Goal: Check status: Check status

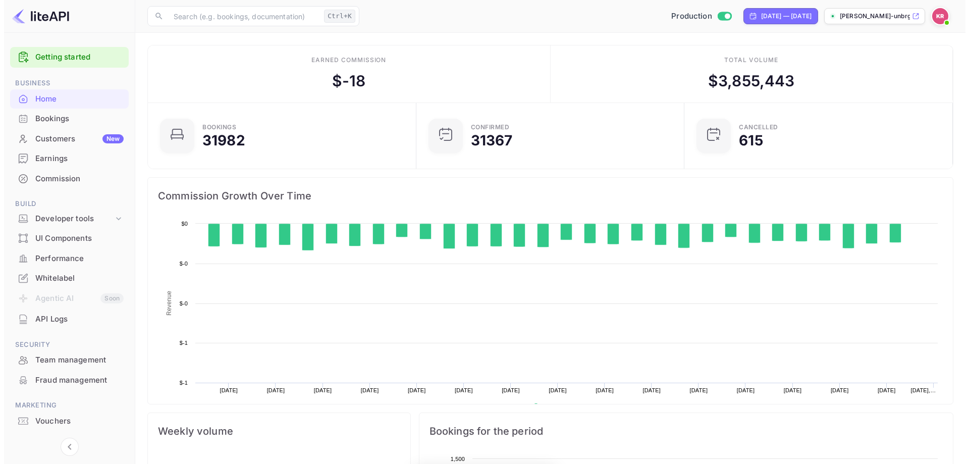
scroll to position [157, 254]
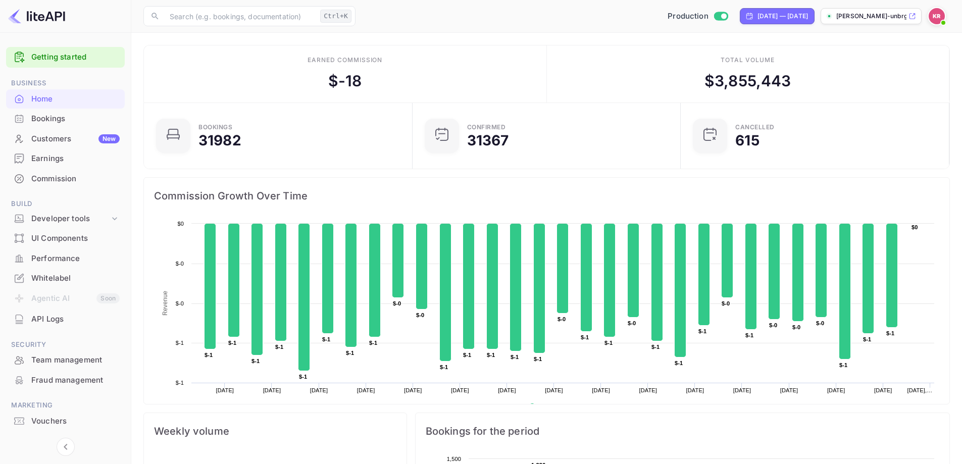
click at [59, 120] on div "Bookings" at bounding box center [75, 119] width 88 height 12
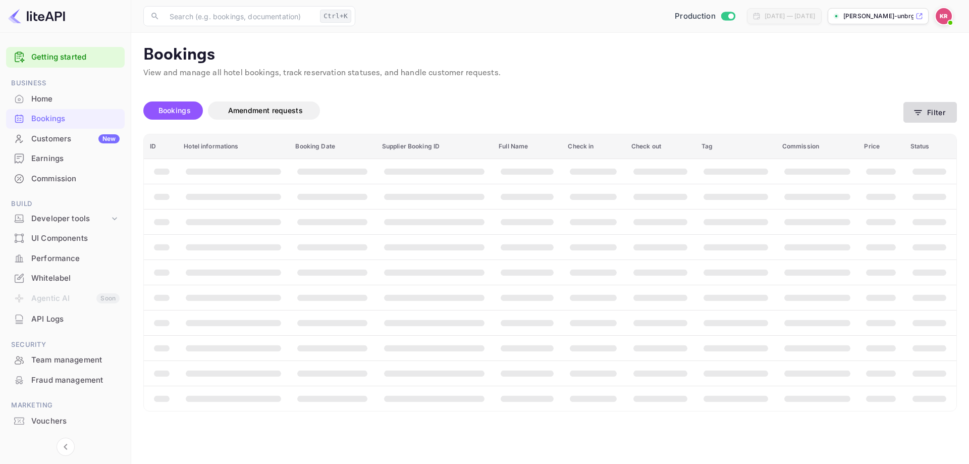
click at [931, 115] on button "Filter" at bounding box center [931, 112] width 54 height 21
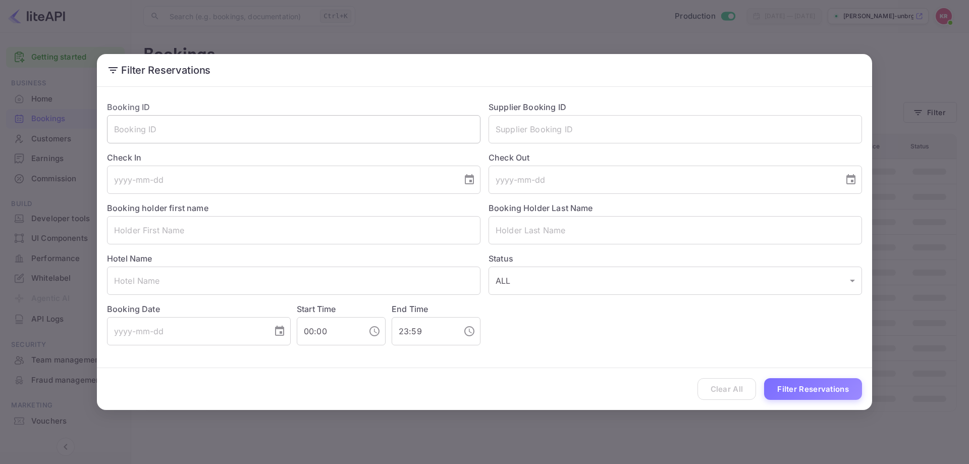
click at [253, 134] on input "text" at bounding box center [294, 129] width 374 height 28
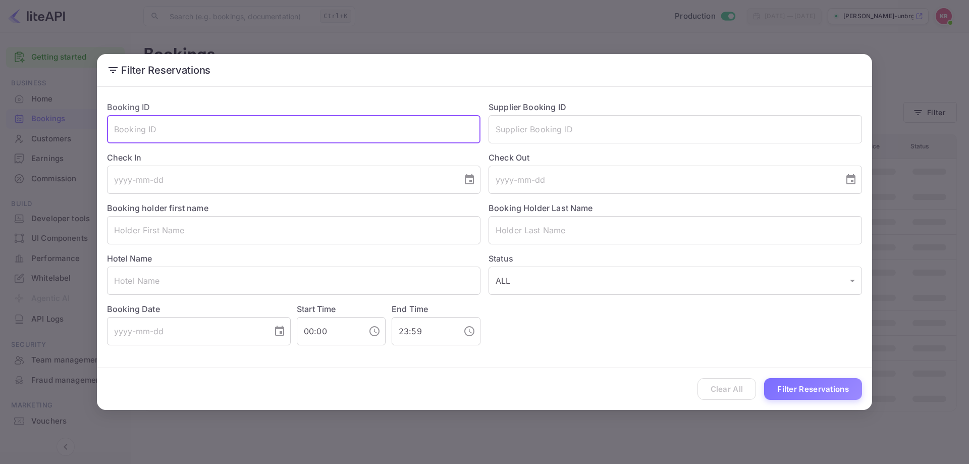
paste input "sSAcpmUVq"
type input "sSAcpmUVq"
click at [810, 392] on button "Filter Reservations" at bounding box center [813, 389] width 98 height 22
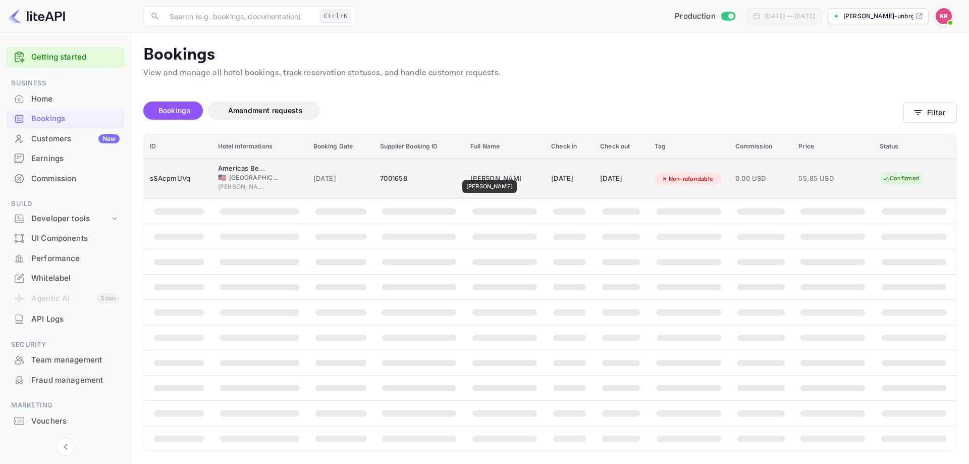
click at [481, 173] on div "[PERSON_NAME]" at bounding box center [496, 179] width 50 height 16
